Goal: Information Seeking & Learning: Learn about a topic

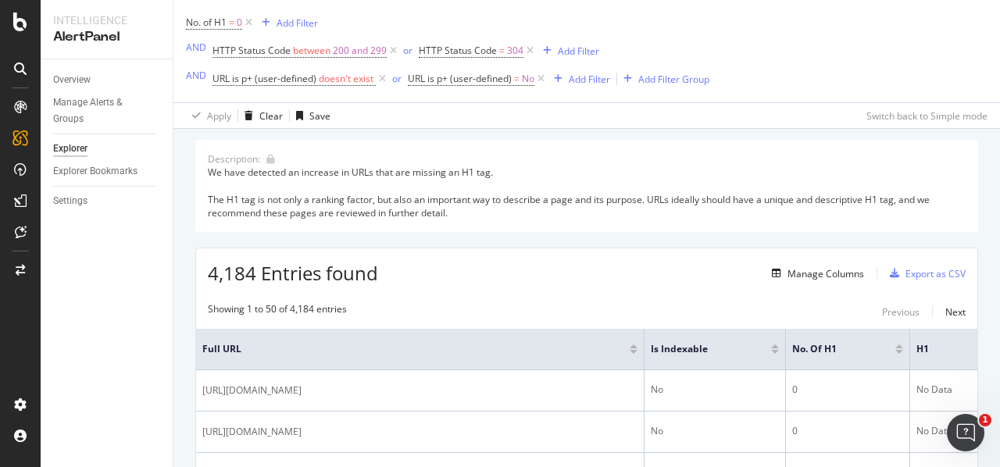
scroll to position [234, 0]
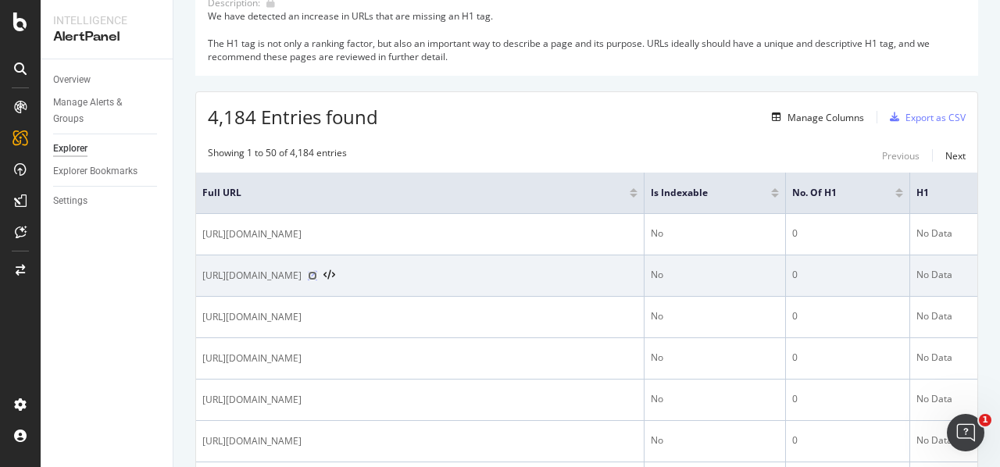
click at [317, 272] on icon at bounding box center [312, 275] width 9 height 9
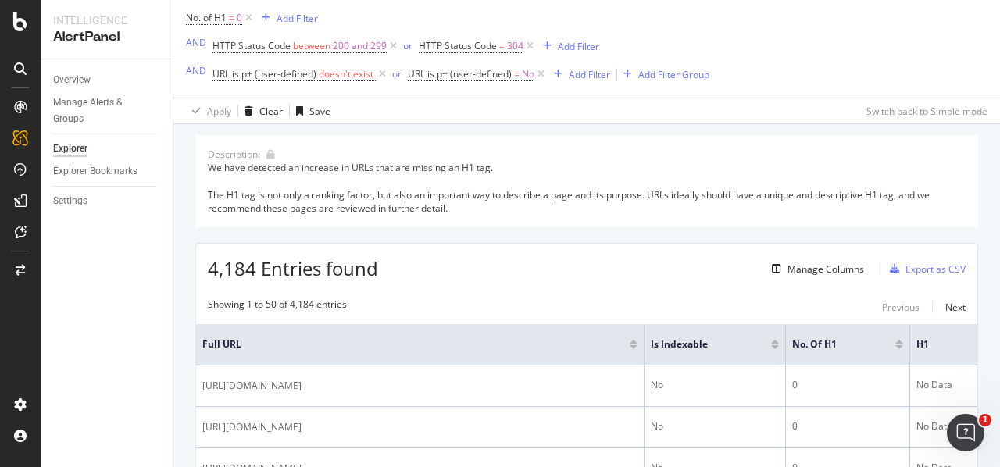
scroll to position [156, 0]
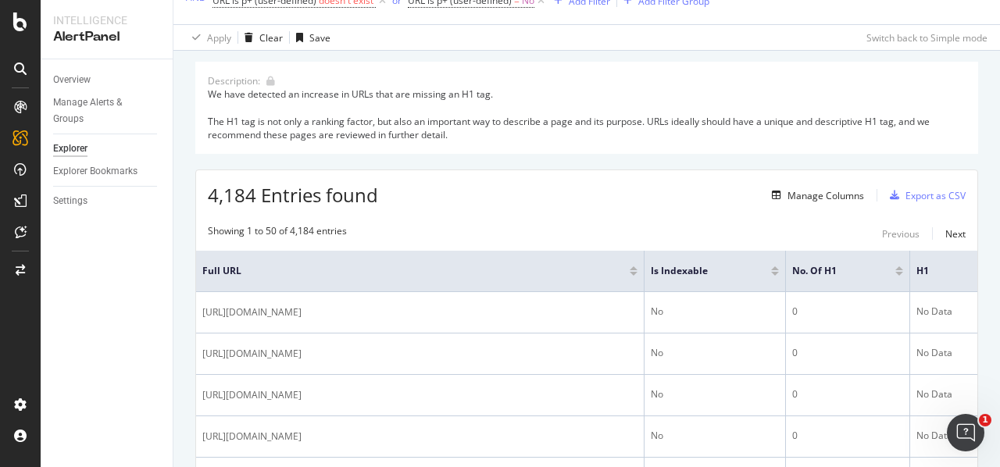
click at [779, 274] on div at bounding box center [775, 274] width 8 height 4
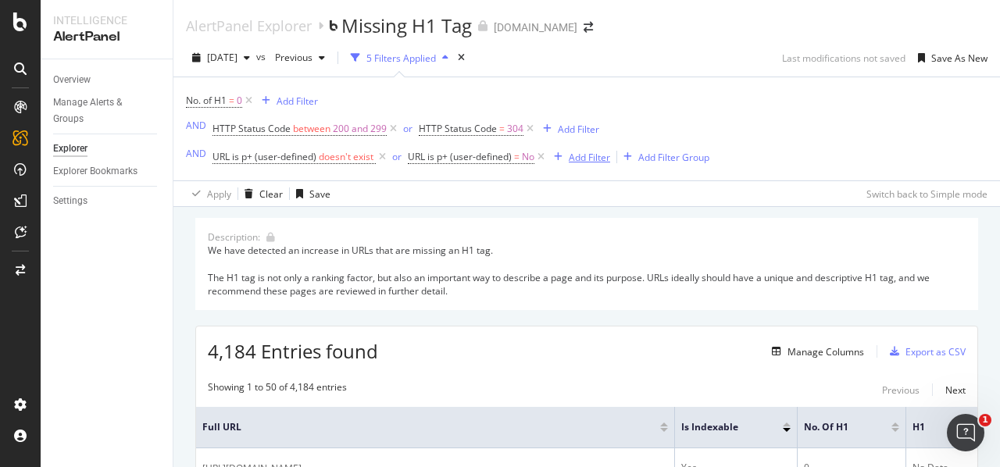
click at [589, 161] on div "Add Filter" at bounding box center [588, 157] width 41 height 13
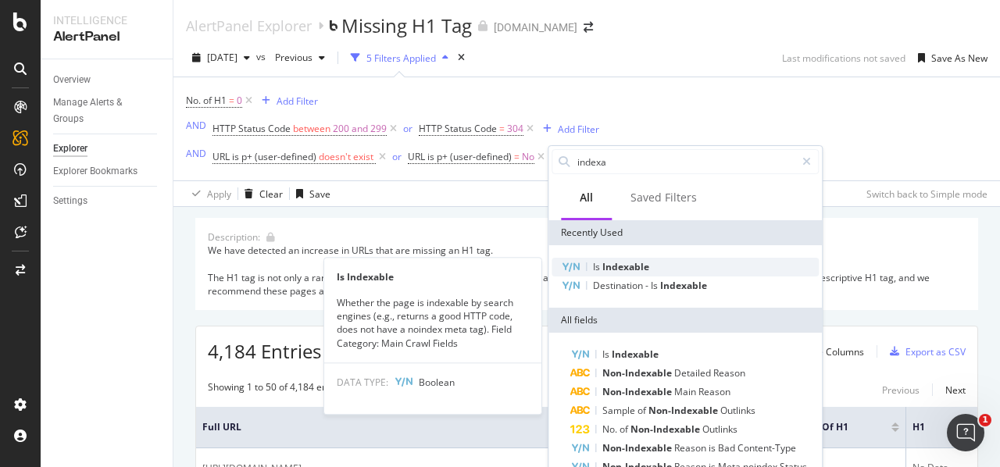
type input "indexa"
click at [640, 265] on span "Indexable" at bounding box center [625, 266] width 47 height 13
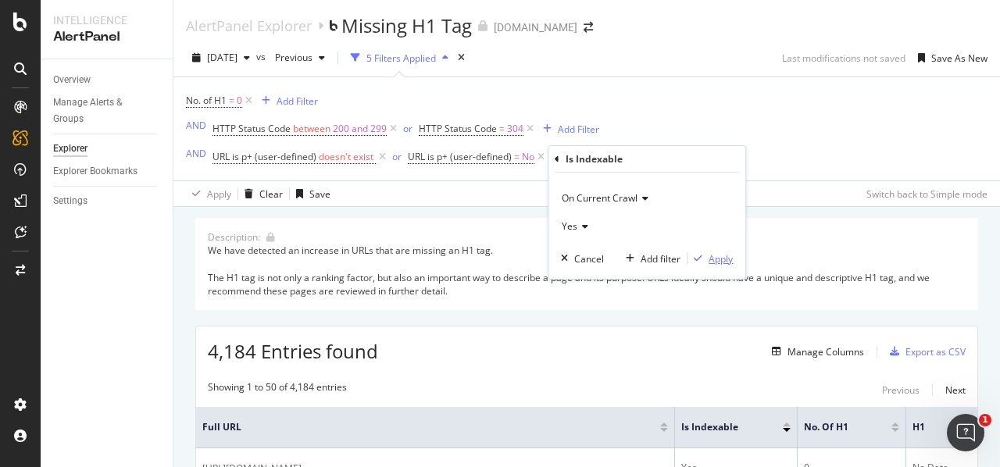
click at [715, 257] on div "Apply" at bounding box center [720, 258] width 24 height 13
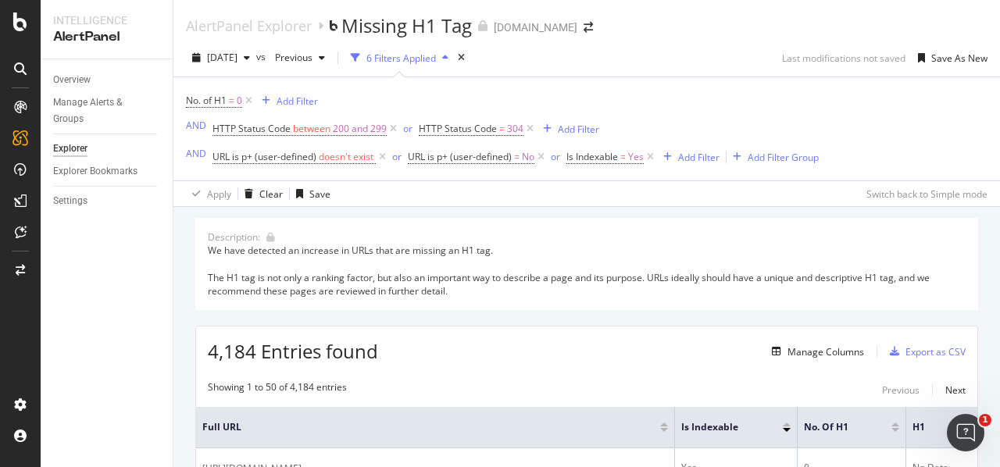
scroll to position [234, 0]
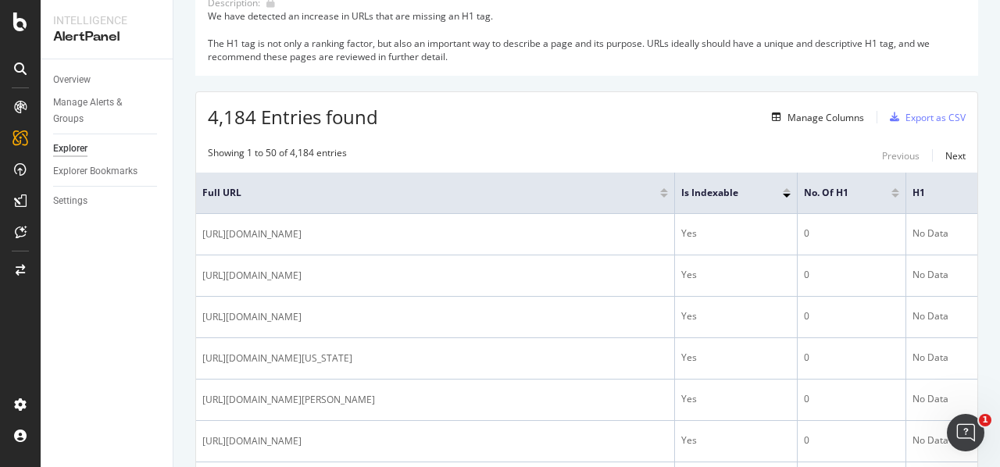
click at [786, 189] on div at bounding box center [786, 190] width 8 height 4
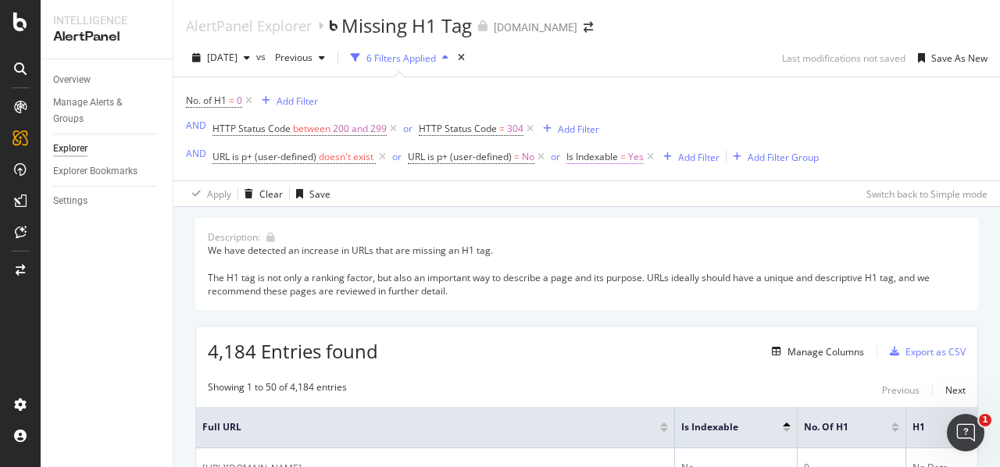
click at [607, 162] on span "Is Indexable" at bounding box center [592, 156] width 52 height 13
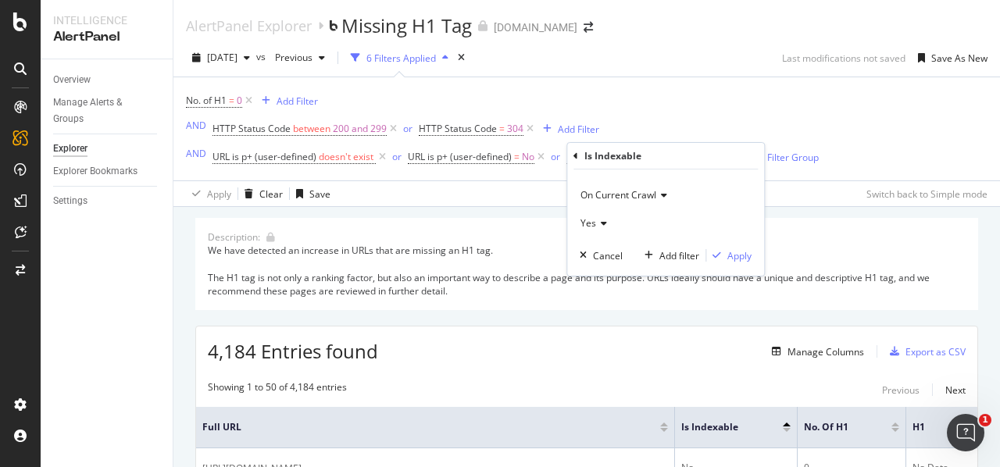
click at [628, 198] on span "On Current Crawl" at bounding box center [618, 194] width 76 height 13
drag, startPoint x: 633, startPoint y: 322, endPoint x: 626, endPoint y: 307, distance: 16.1
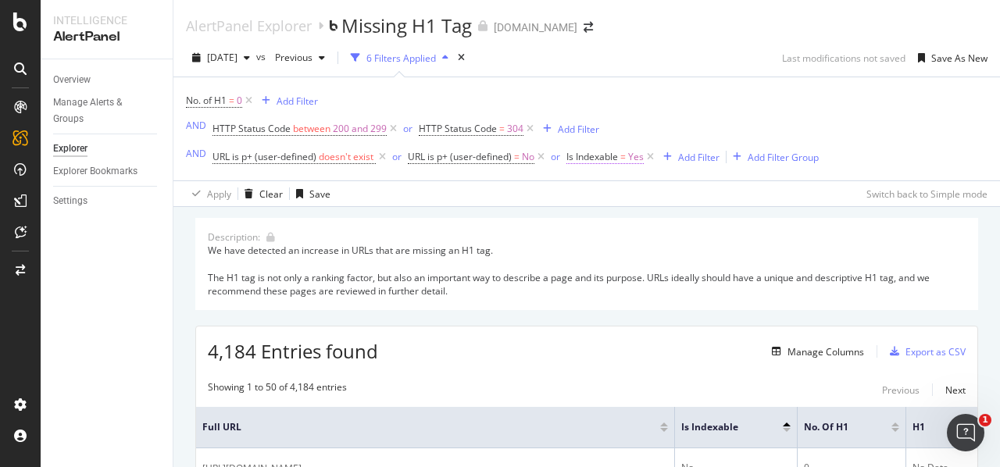
click at [634, 163] on span "Yes" at bounding box center [636, 157] width 16 height 22
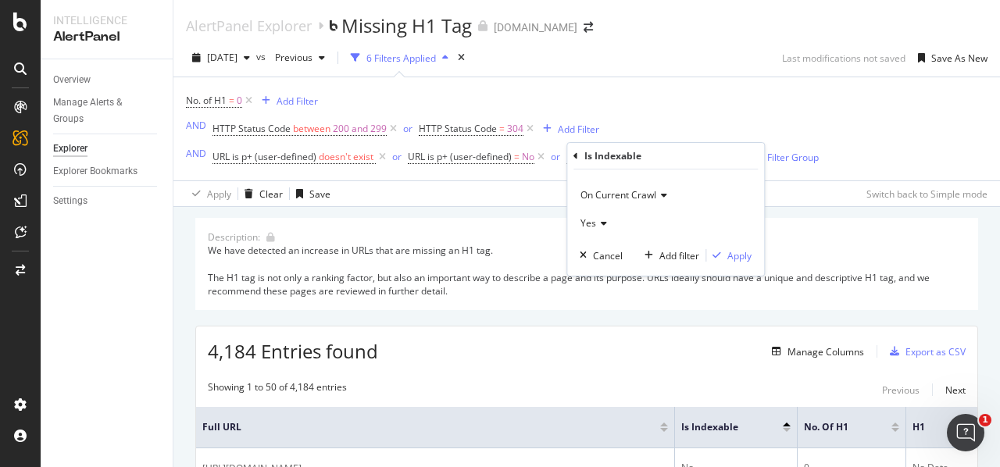
click at [571, 159] on div "Is Indexable On Current Crawl Yes Cancel Add filter Apply" at bounding box center [665, 209] width 197 height 133
click at [576, 149] on div "Is Indexable" at bounding box center [665, 156] width 184 height 27
click at [576, 152] on icon at bounding box center [575, 155] width 5 height 9
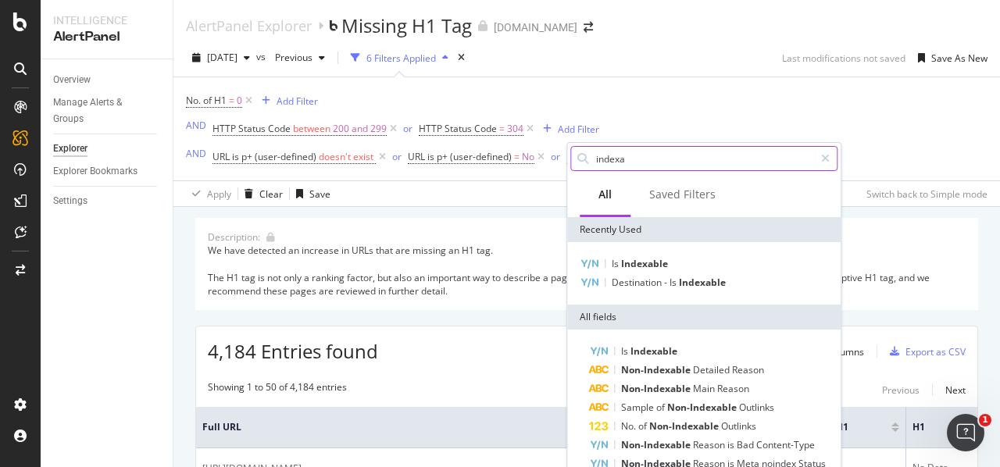
click at [643, 159] on input "indexa" at bounding box center [703, 158] width 219 height 23
click at [646, 160] on input "indexa" at bounding box center [703, 158] width 219 height 23
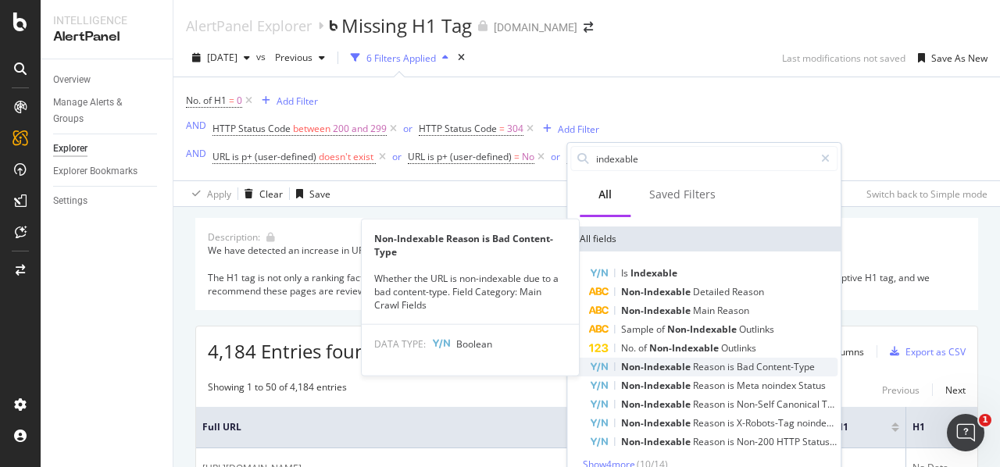
scroll to position [87, 0]
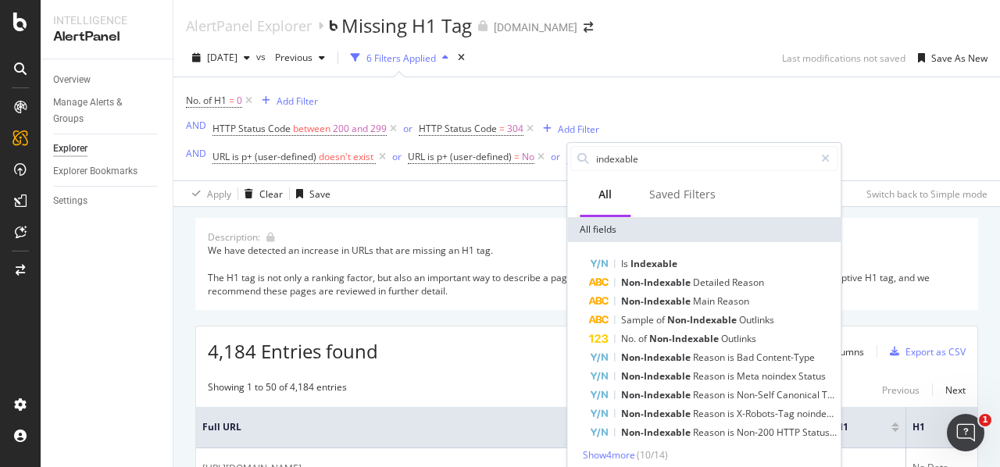
type input "indexable"
click at [629, 463] on div "Is Indexable Non-Indexable Detailed Reason Non-Indexable Main Reason Sample of …" at bounding box center [703, 358] width 273 height 232
click at [625, 455] on span "Show 4 more" at bounding box center [609, 454] width 52 height 13
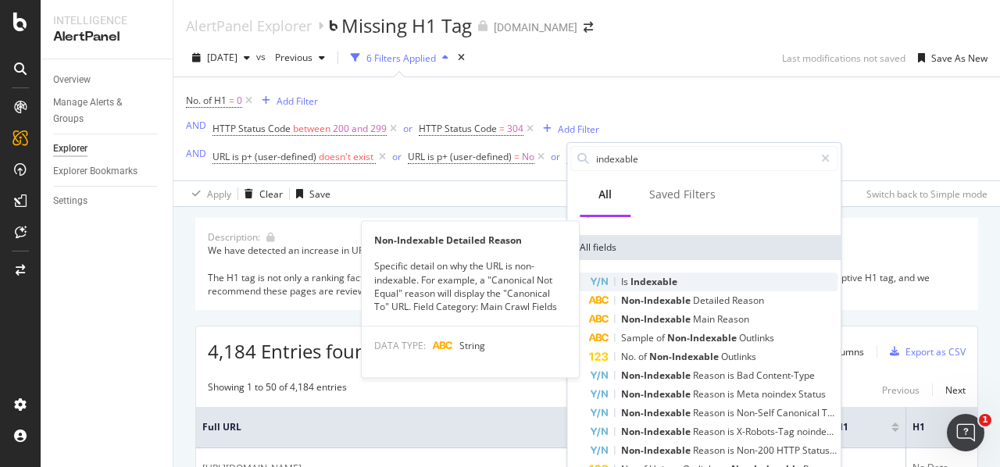
scroll to position [0, 0]
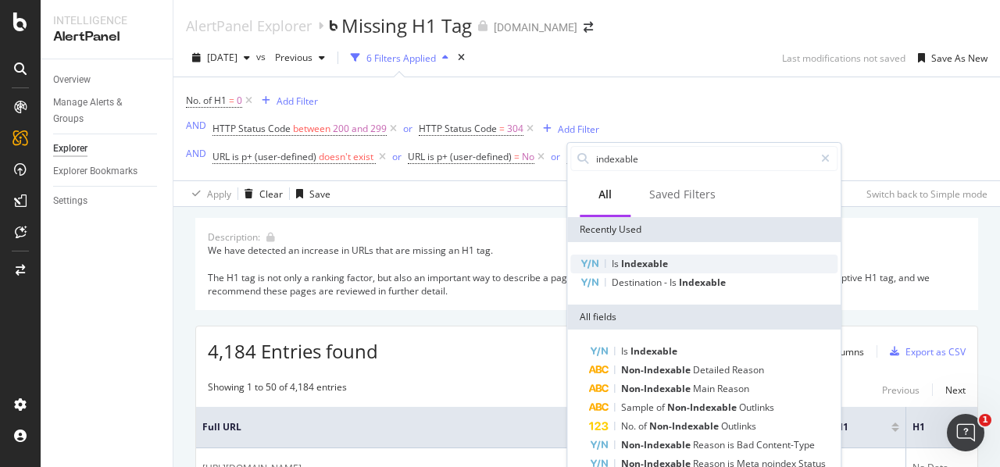
click at [636, 257] on span "Indexable" at bounding box center [644, 263] width 47 height 13
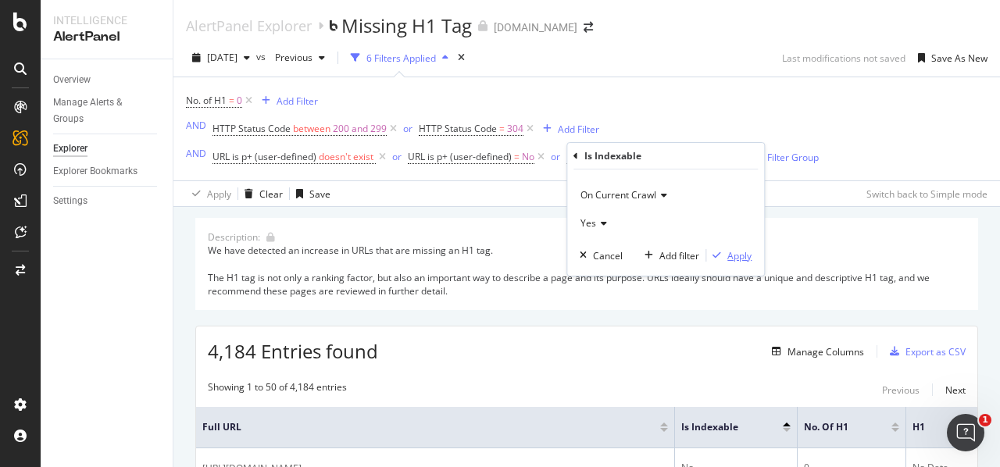
click at [746, 251] on div "Apply" at bounding box center [739, 255] width 24 height 13
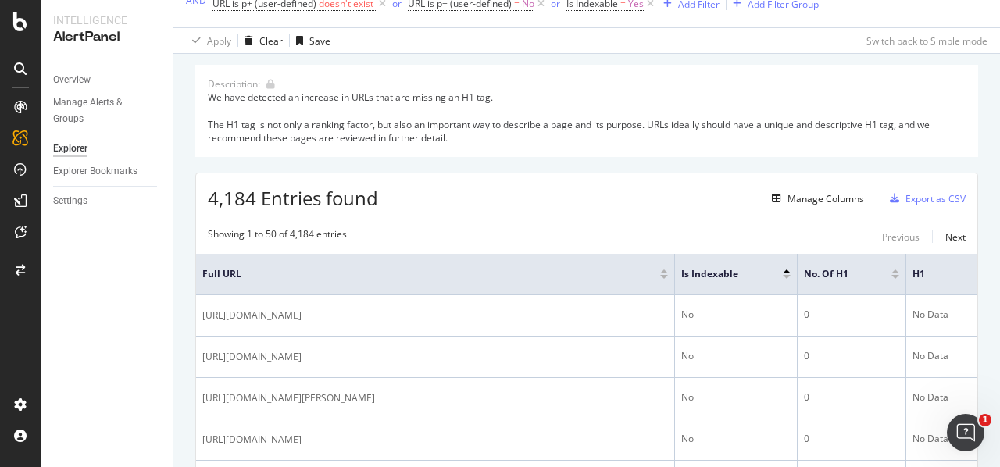
scroll to position [156, 0]
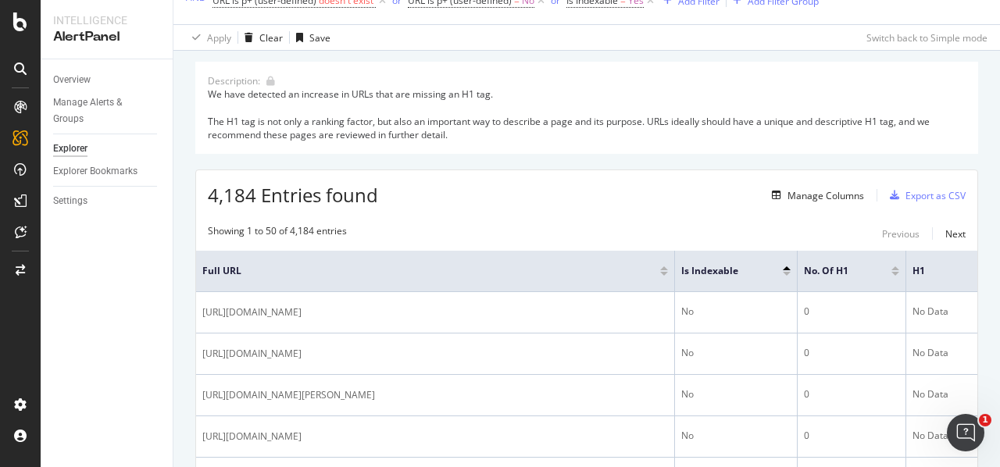
click at [789, 273] on div at bounding box center [786, 274] width 8 height 4
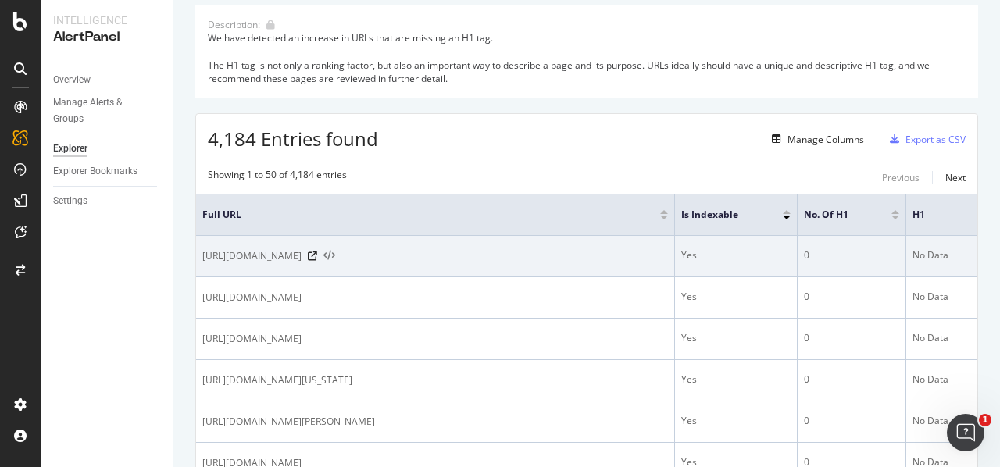
scroll to position [234, 0]
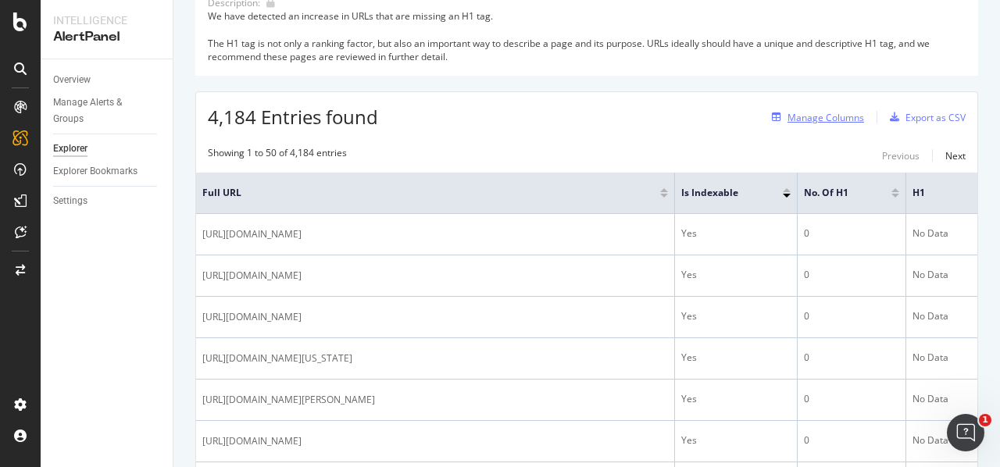
click at [834, 123] on div "Manage Columns" at bounding box center [825, 117] width 77 height 13
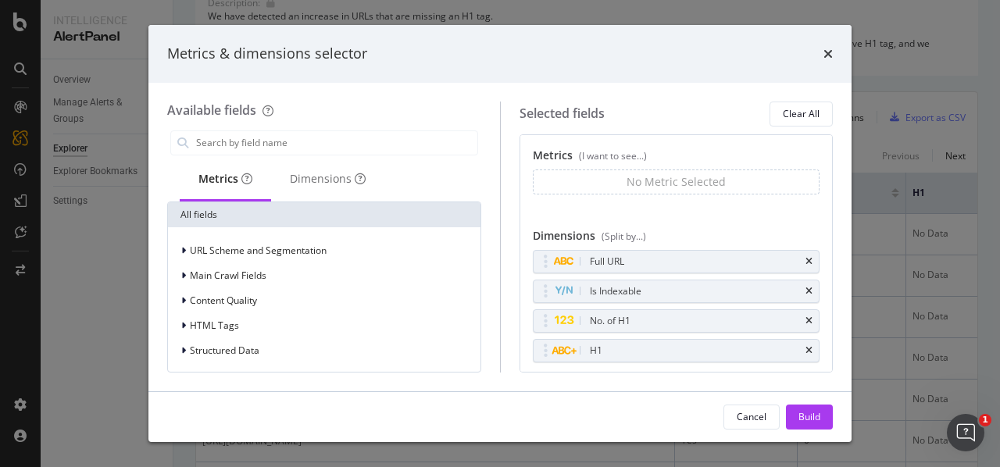
scroll to position [39, 0]
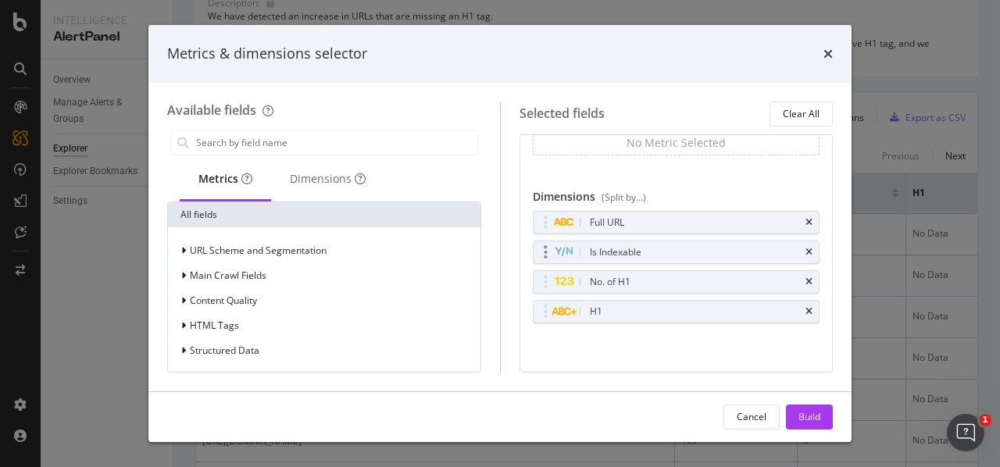
click at [628, 252] on div "Is Indexable" at bounding box center [616, 252] width 52 height 16
click at [821, 413] on button "Build" at bounding box center [809, 416] width 47 height 25
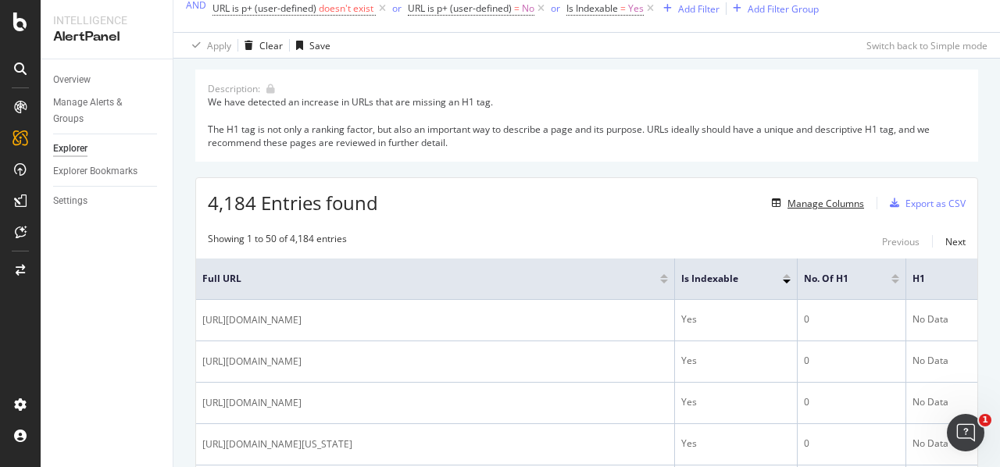
scroll to position [305, 0]
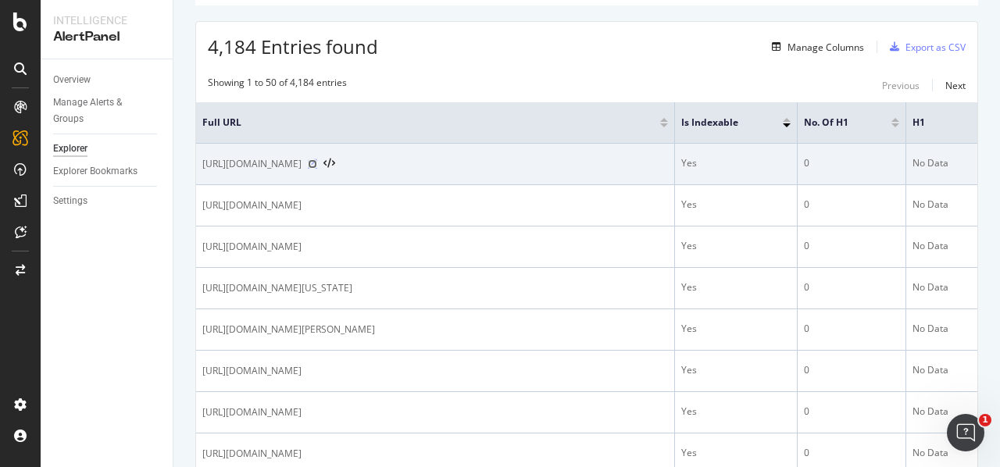
click at [317, 166] on icon at bounding box center [312, 163] width 9 height 9
